Goal: Understand process/instructions

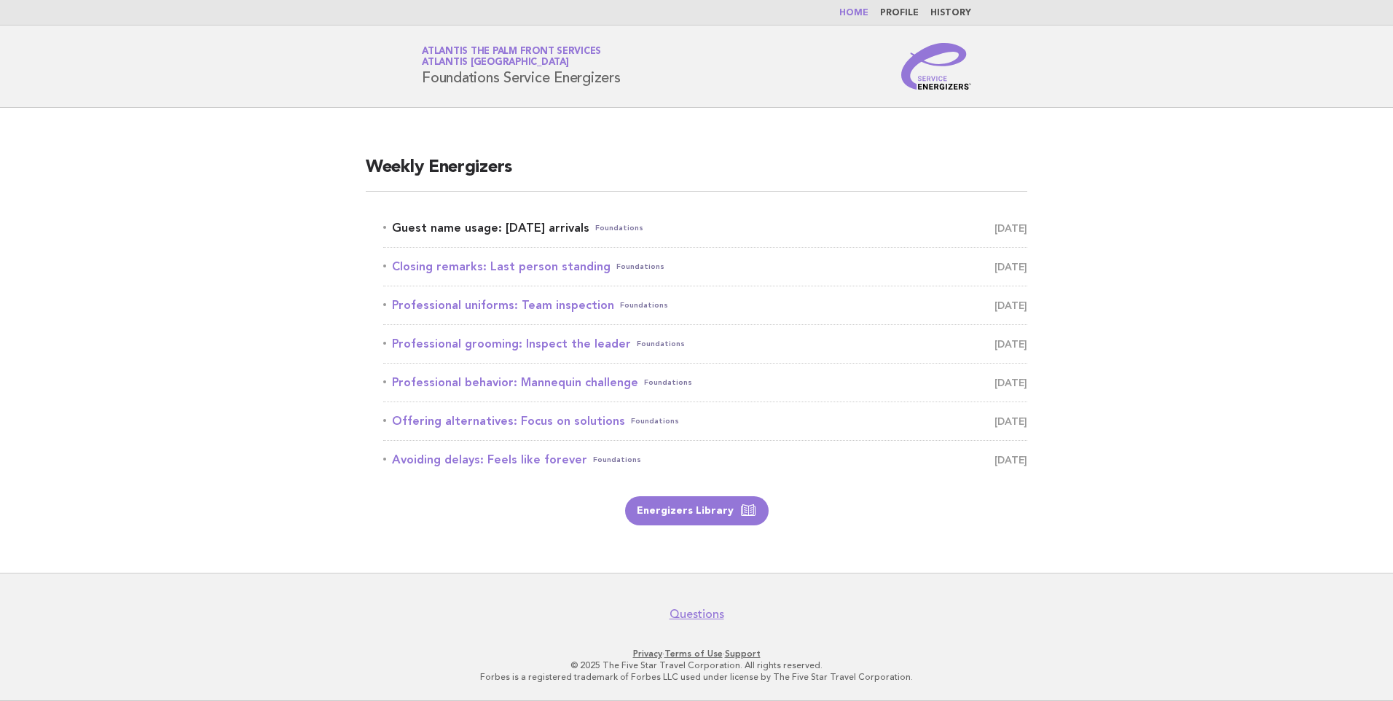
click at [487, 222] on link "Guest name usage: Today's arrivals Foundations September 1" at bounding box center [705, 228] width 644 height 20
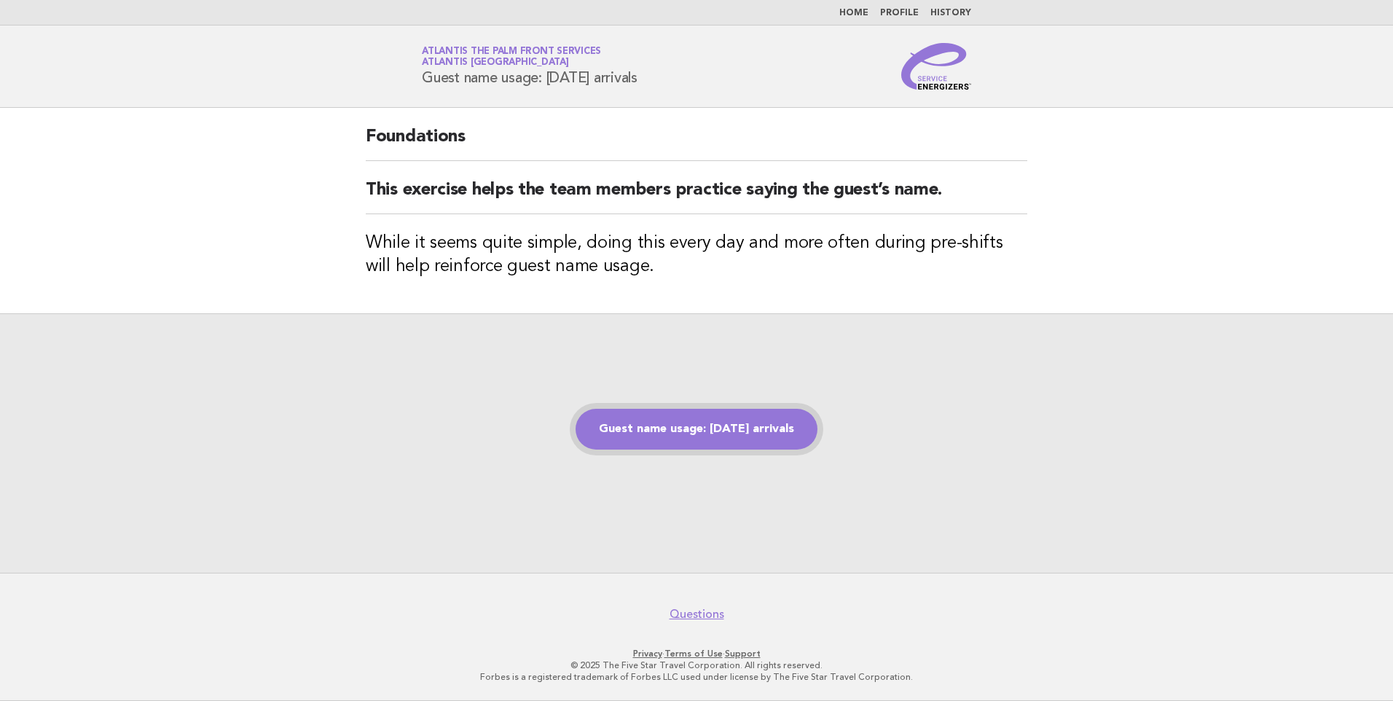
click at [695, 422] on link "Guest name usage: [DATE] arrivals" at bounding box center [697, 429] width 242 height 41
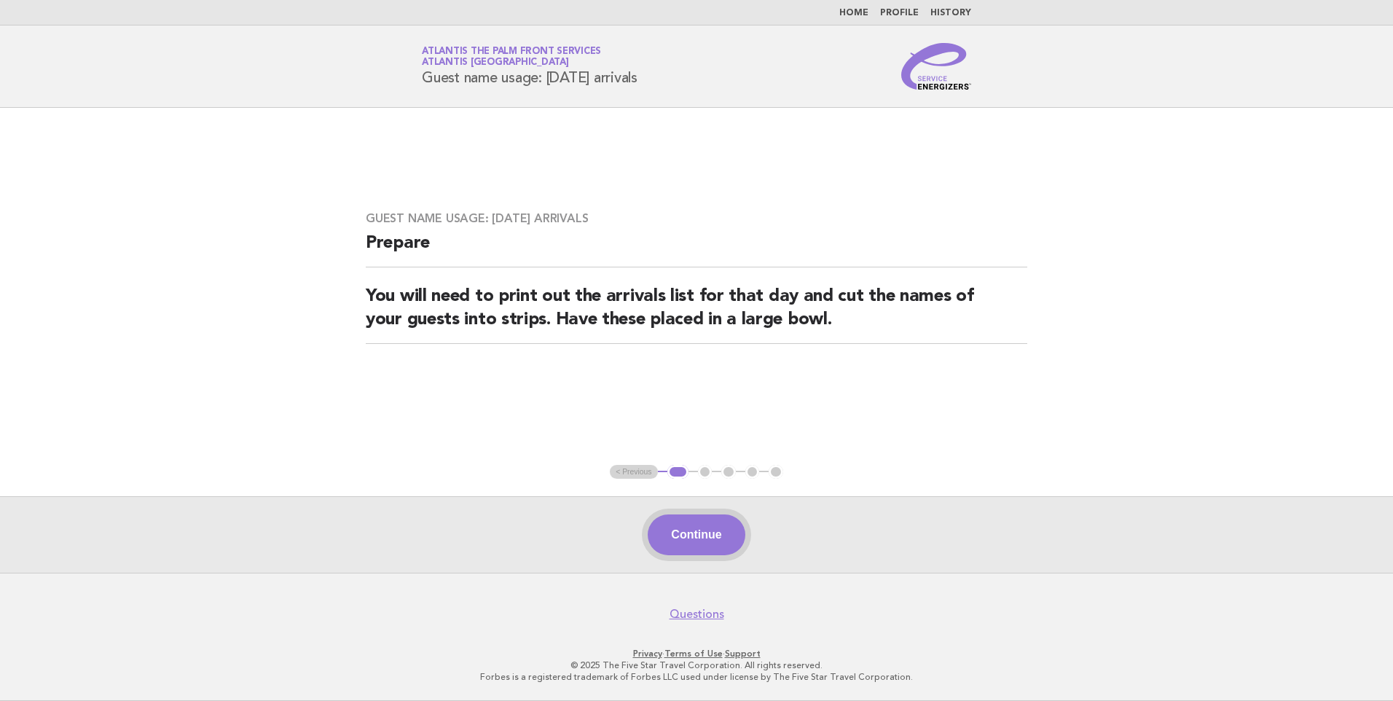
click at [716, 528] on button "Continue" at bounding box center [696, 534] width 97 height 41
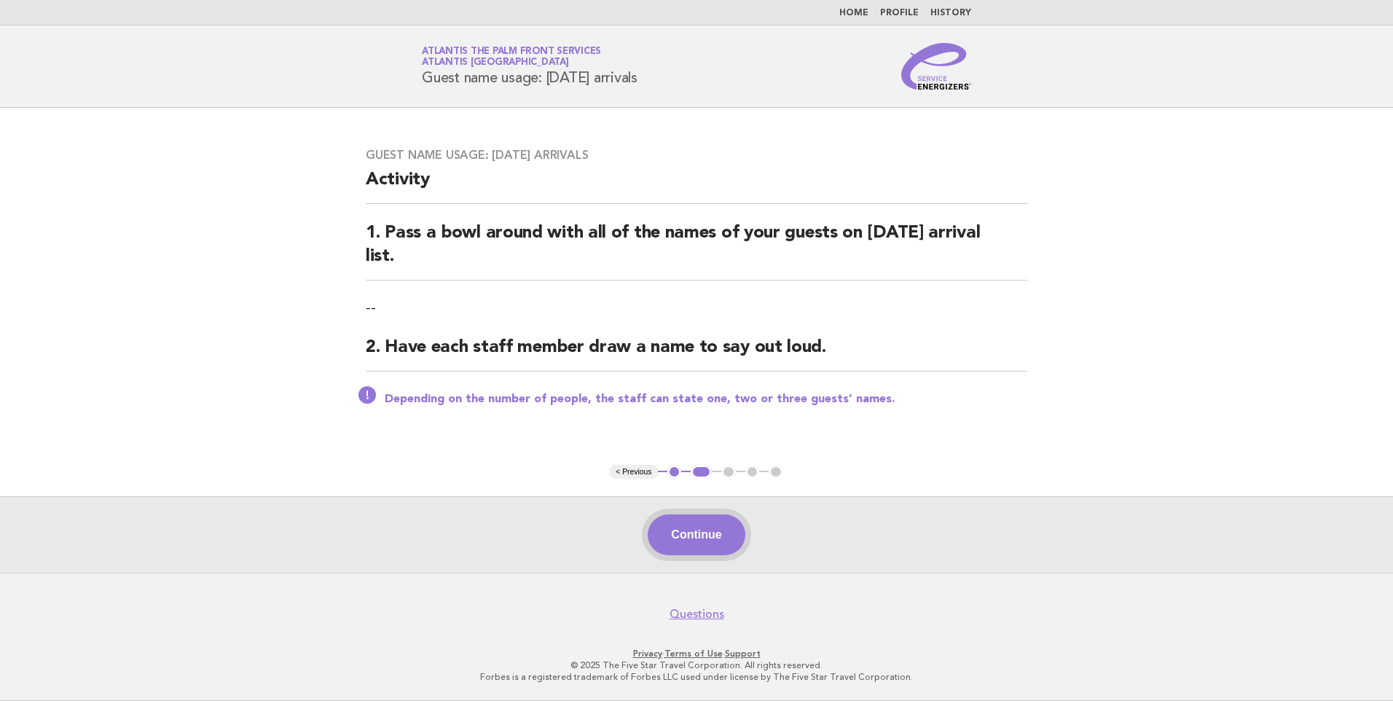
click at [697, 523] on button "Continue" at bounding box center [696, 534] width 97 height 41
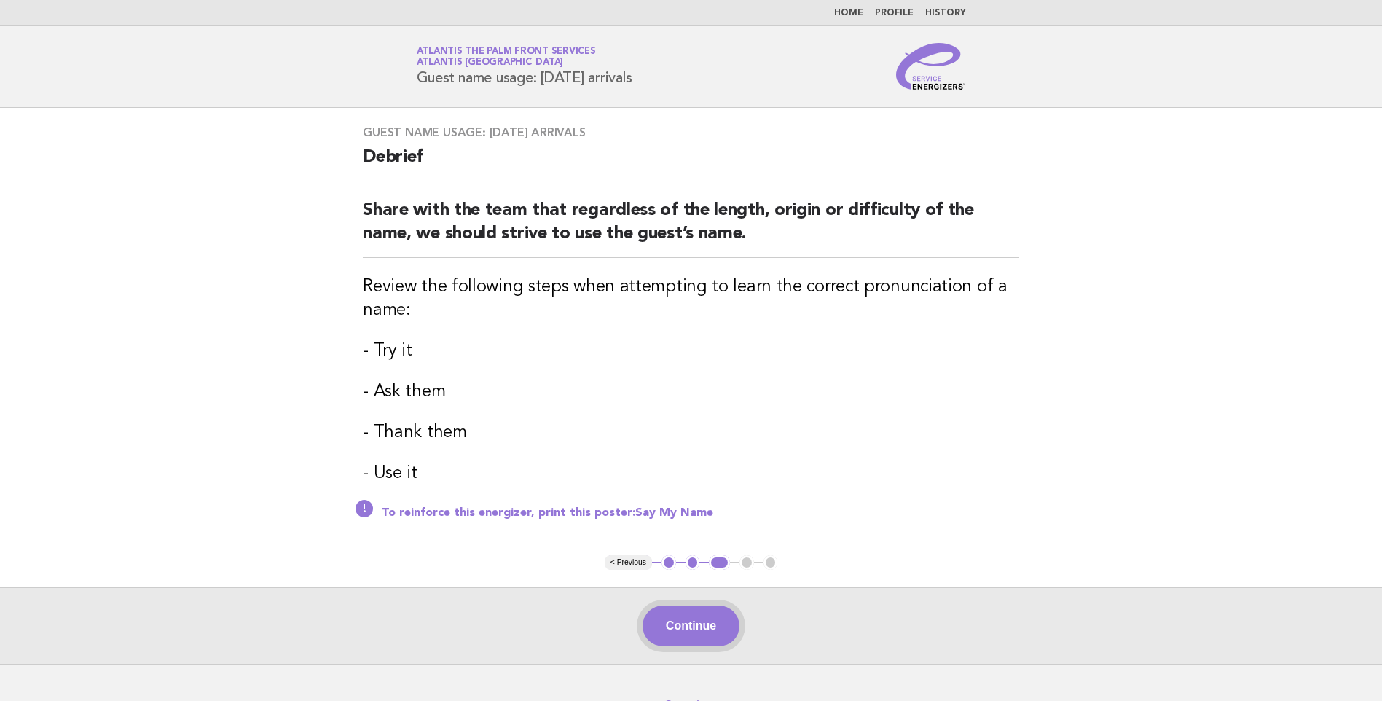
click at [693, 623] on button "Continue" at bounding box center [691, 625] width 97 height 41
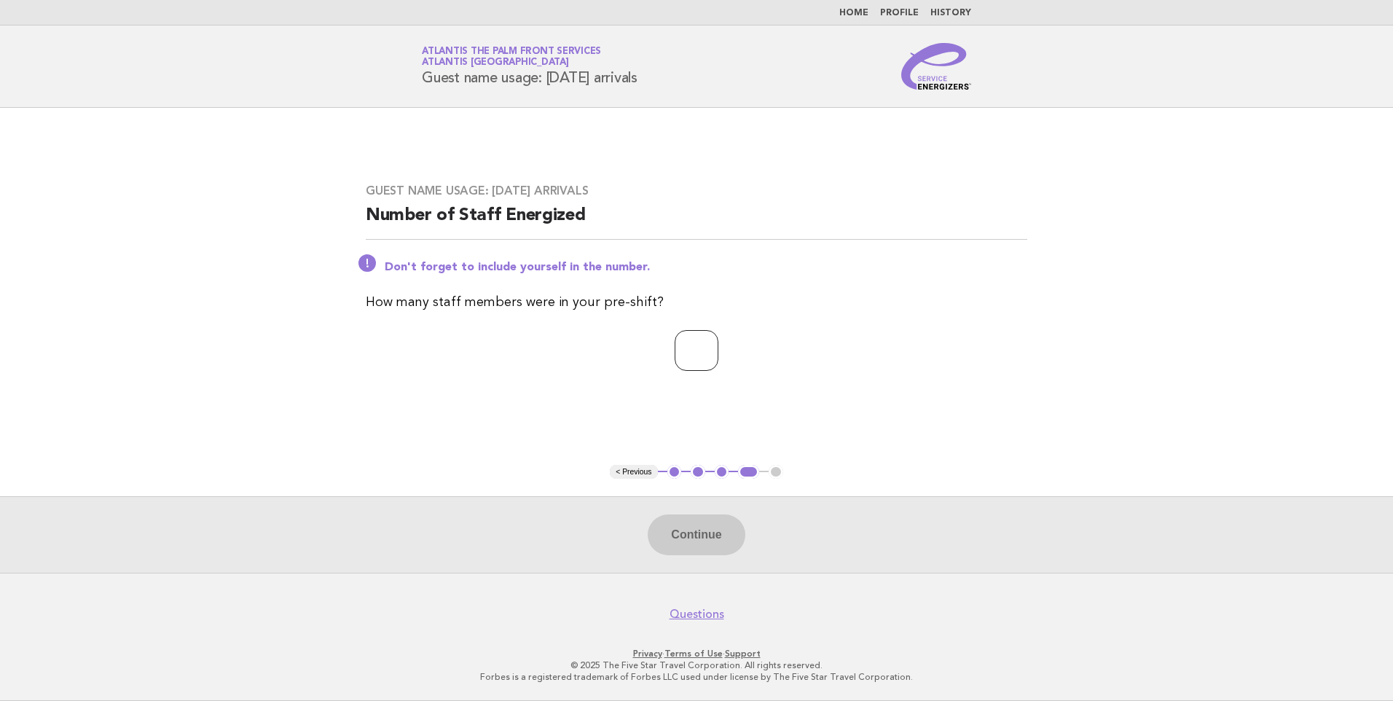
click at [687, 347] on input "number" at bounding box center [697, 350] width 44 height 41
type input "*"
click at [723, 532] on button "Continue" at bounding box center [696, 534] width 97 height 41
